Goal: Find contact information: Find contact information

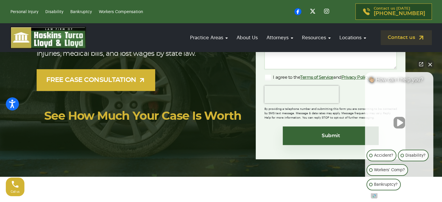
scroll to position [155, 0]
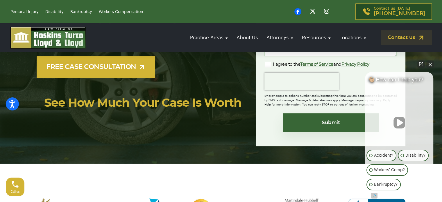
click at [430, 64] on button "Close Intaker Chat Widget" at bounding box center [430, 64] width 8 height 8
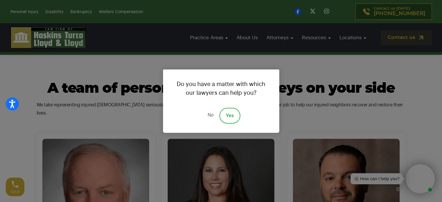
scroll to position [3680, 0]
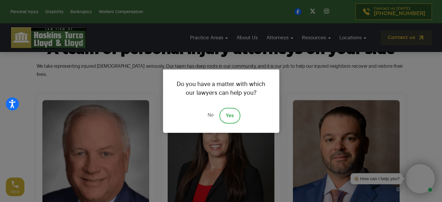
click at [210, 117] on link "No" at bounding box center [210, 116] width 17 height 16
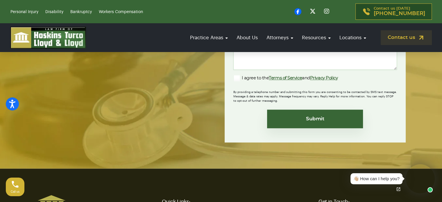
scroll to position [5063, 0]
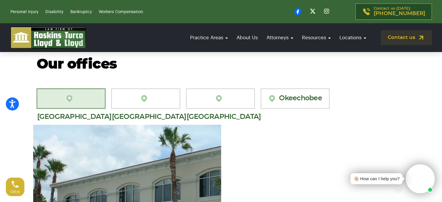
scroll to position [542, 0]
